Goal: Information Seeking & Learning: Learn about a topic

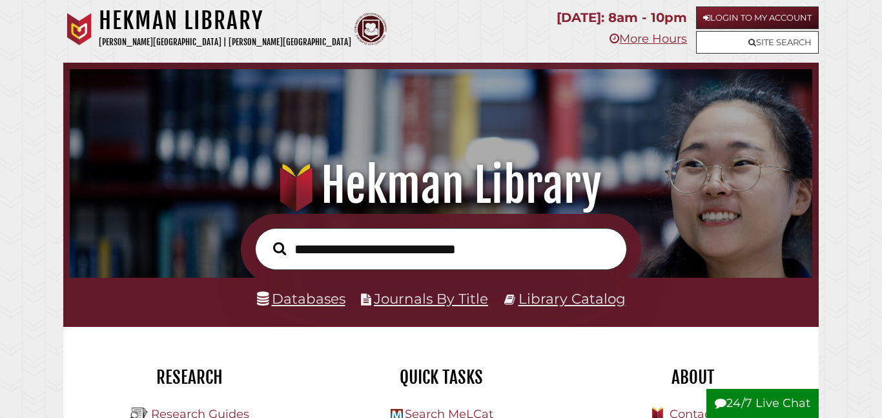
scroll to position [245, 736]
click at [714, 21] on link "Login to My Account" at bounding box center [757, 17] width 123 height 23
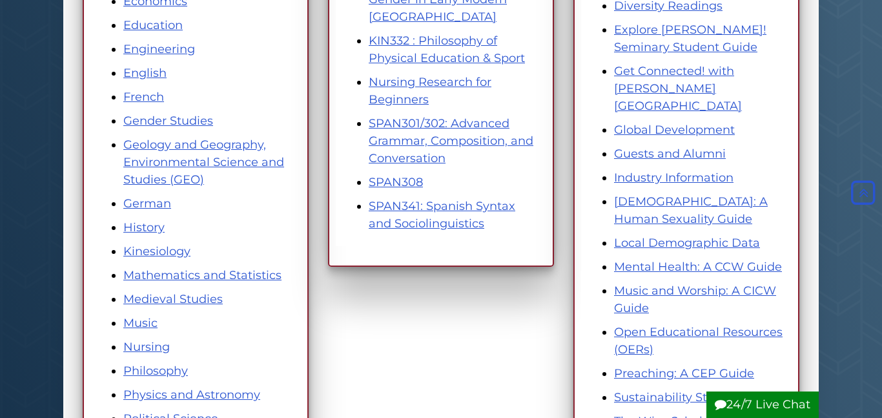
scroll to position [517, 0]
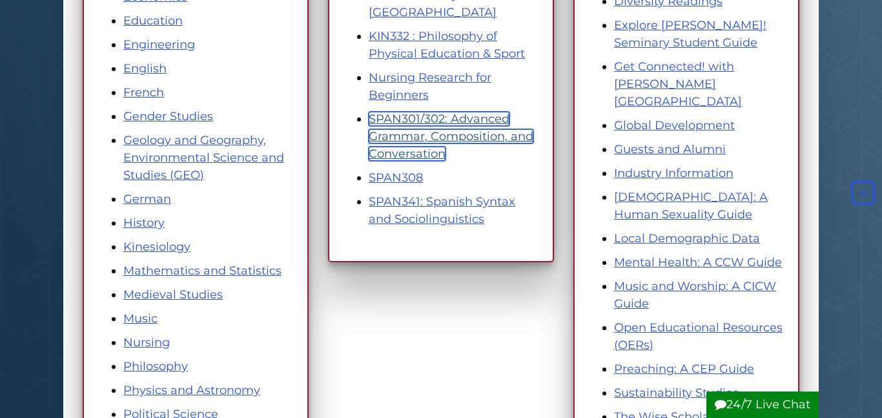
click at [415, 119] on link "SPAN301/302: Advanced Grammar, Composition, and Conversation" at bounding box center [451, 136] width 165 height 49
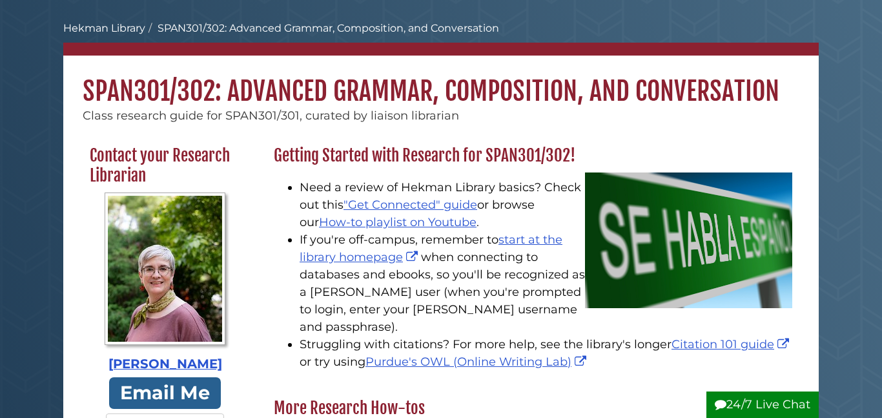
scroll to position [54, 0]
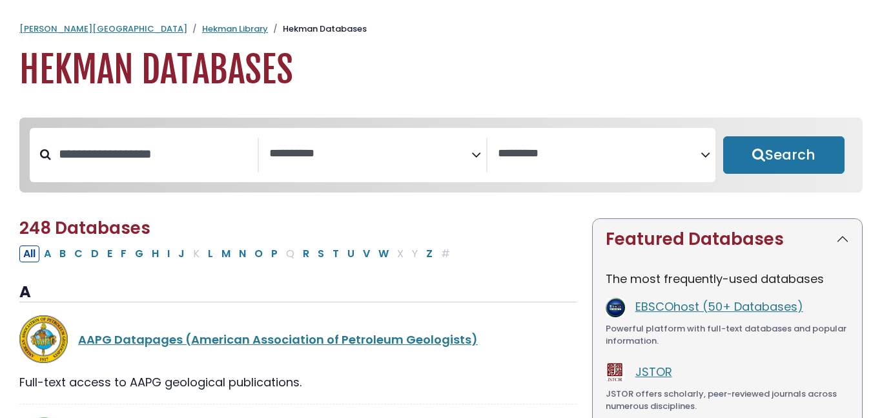
select select "Database Subject Filter"
select select "Database Vendors Filter"
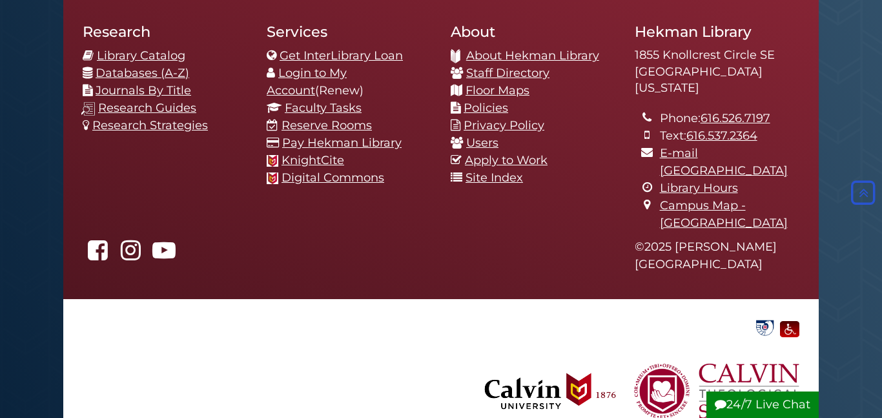
scroll to position [1284, 0]
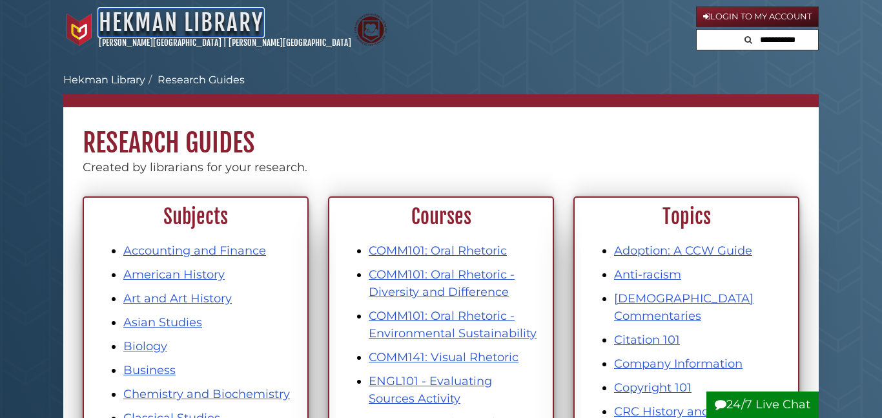
click at [198, 16] on link "Hekman Library" at bounding box center [181, 22] width 165 height 28
